Goal: Information Seeking & Learning: Check status

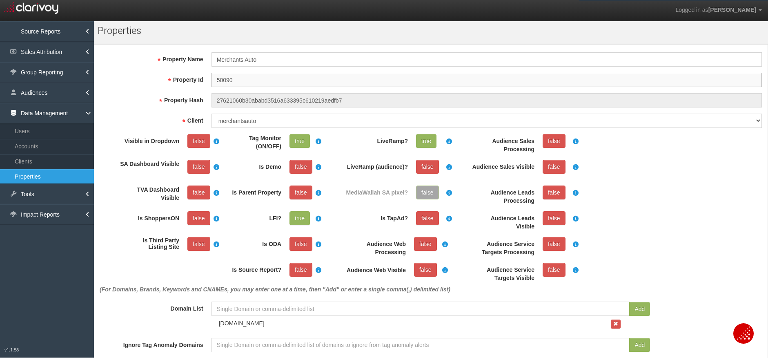
drag, startPoint x: 241, startPoint y: 80, endPoint x: 189, endPoint y: 74, distance: 53.0
click at [189, 74] on div "Property Id 50090" at bounding box center [431, 80] width 671 height 14
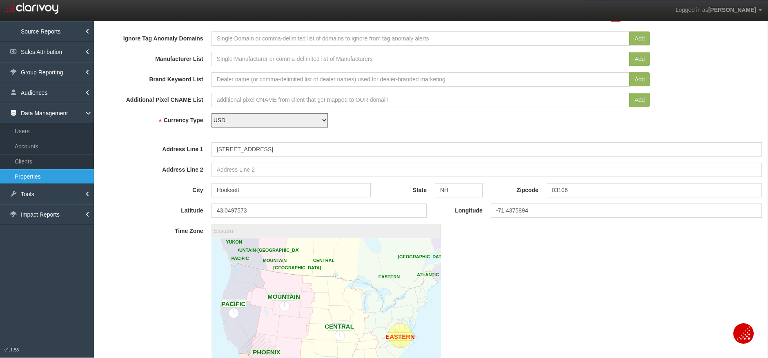
scroll to position [327, 0]
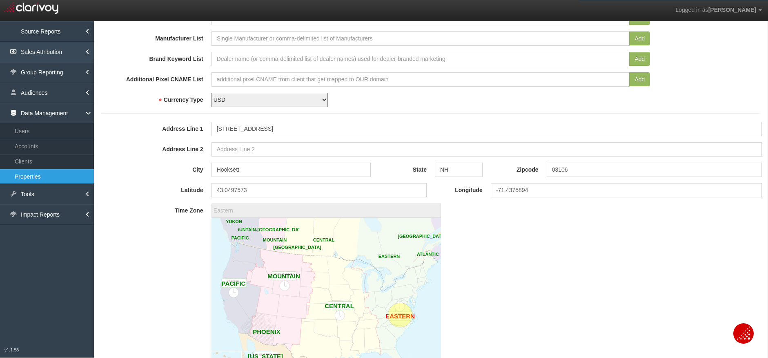
click at [22, 53] on link "Sales Attribution" at bounding box center [47, 52] width 94 height 20
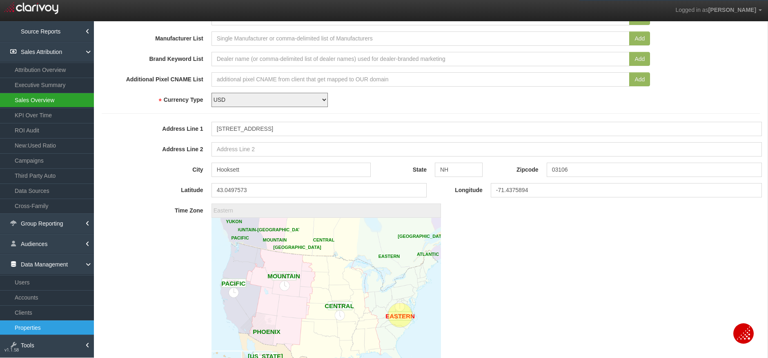
click at [56, 97] on link "Sales Overview" at bounding box center [47, 100] width 94 height 15
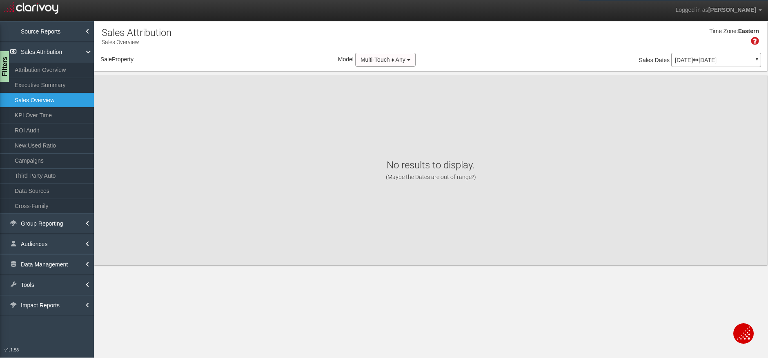
click at [722, 56] on div "[DATE] [DATE] ▼" at bounding box center [716, 60] width 90 height 14
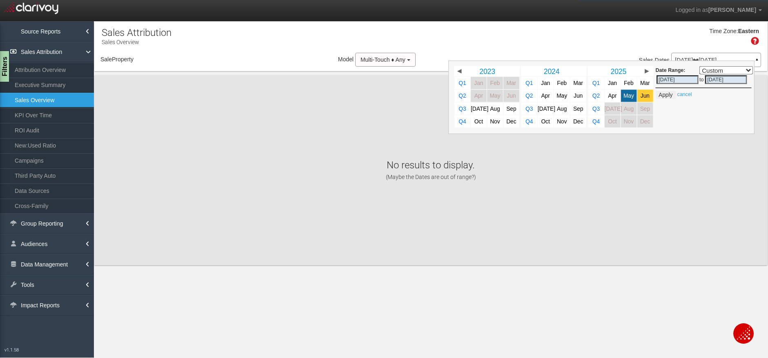
click at [645, 95] on span "Jun" at bounding box center [645, 96] width 9 height 6
select select ","
type input "[DATE]"
click at [622, 96] on link "May" at bounding box center [629, 95] width 16 height 12
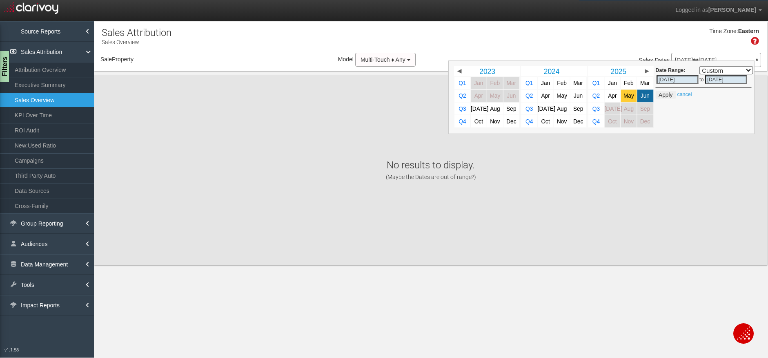
select select ","
type input "[DATE]"
click at [666, 94] on button "Apply" at bounding box center [666, 95] width 20 height 8
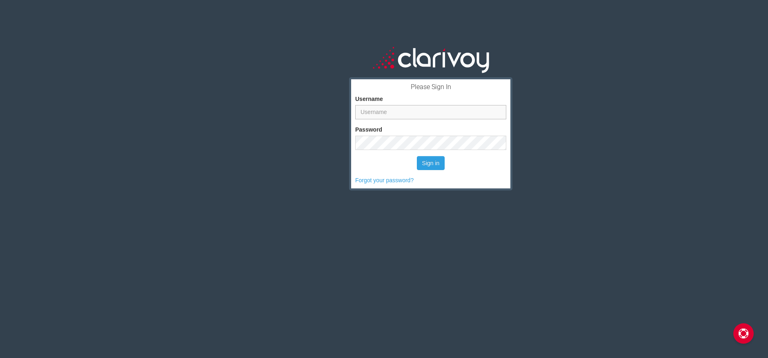
type input "[PERSON_NAME]"
click at [245, 148] on div "Please Sign In Username [PERSON_NAME] Password Sign in Forgot your password?" at bounding box center [431, 200] width 675 height 358
click at [417, 156] on button "Sign in" at bounding box center [431, 163] width 28 height 14
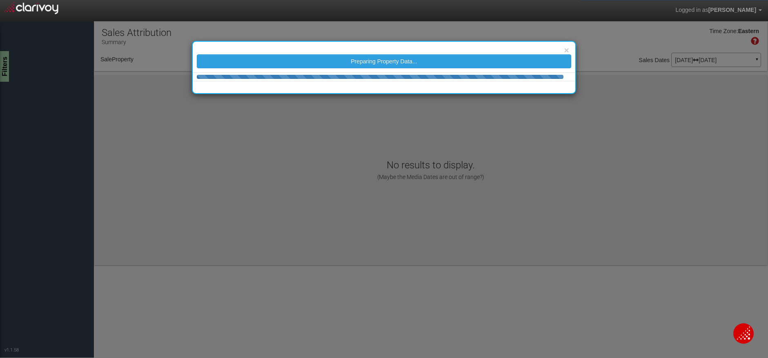
select select "object:59"
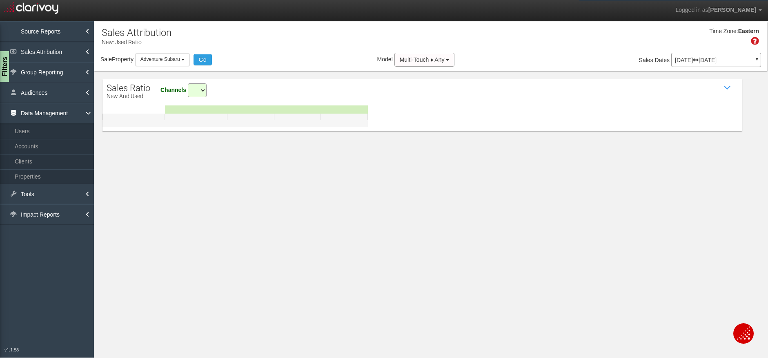
select select "all"
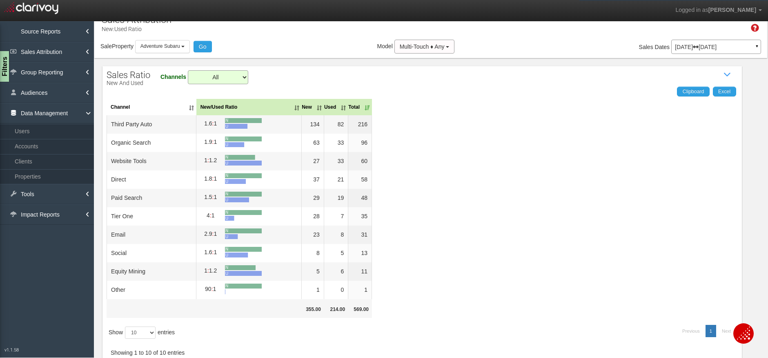
scroll to position [20, 0]
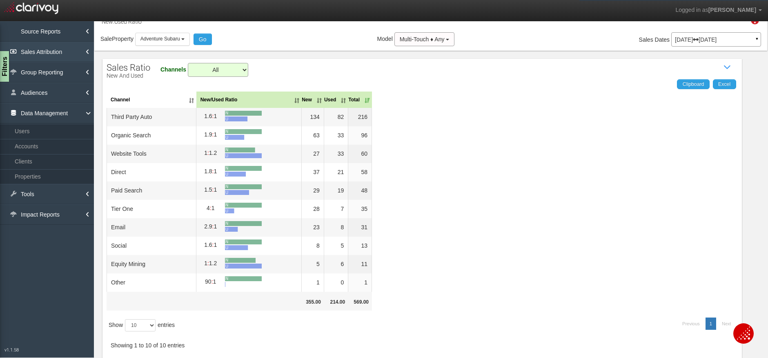
click at [47, 52] on link "Sales Attribution" at bounding box center [47, 52] width 94 height 20
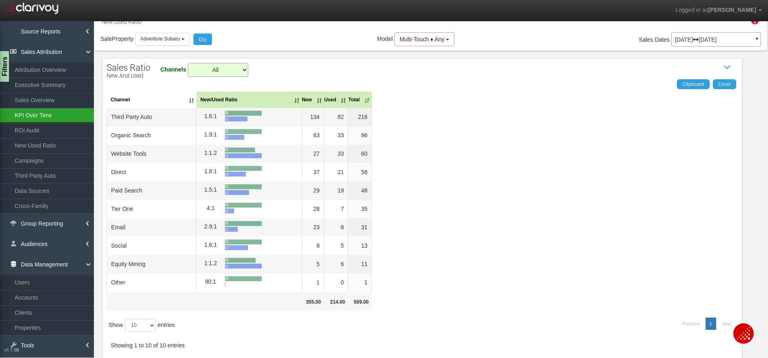
click at [52, 116] on link "KPI Over Time" at bounding box center [47, 115] width 94 height 15
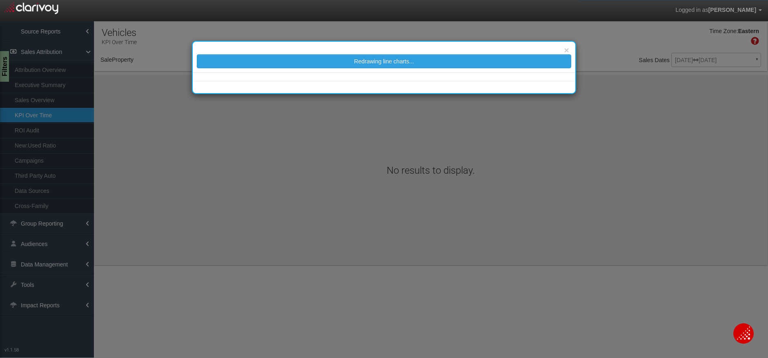
select select "object:3062"
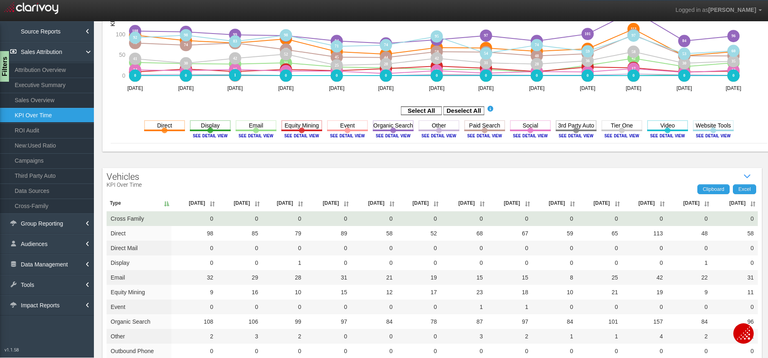
scroll to position [204, 0]
